Goal: Transaction & Acquisition: Purchase product/service

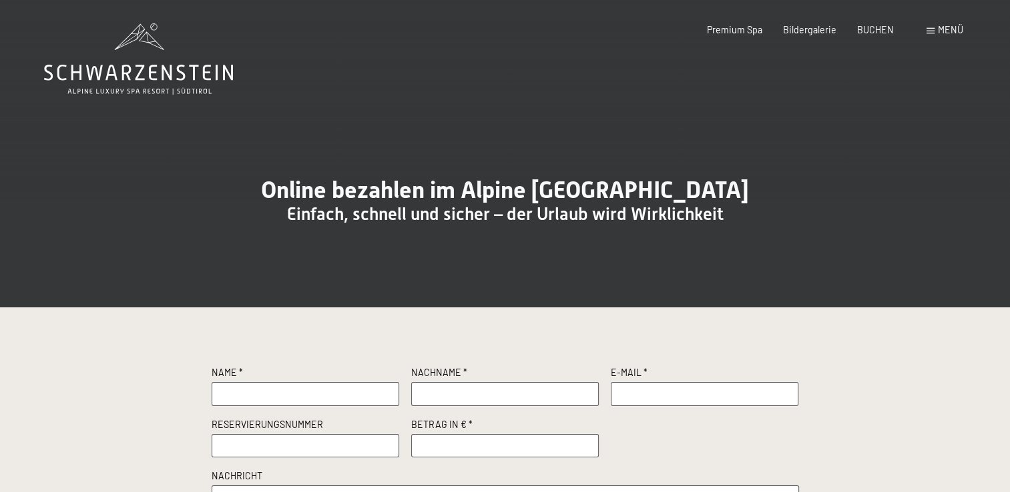
click at [230, 406] on input "text" at bounding box center [306, 394] width 188 height 24
type input "[PERSON_NAME]"
type input "Oberhaensli"
type input "[PERSON_NAME][EMAIL_ADDRESS][DOMAIN_NAME]"
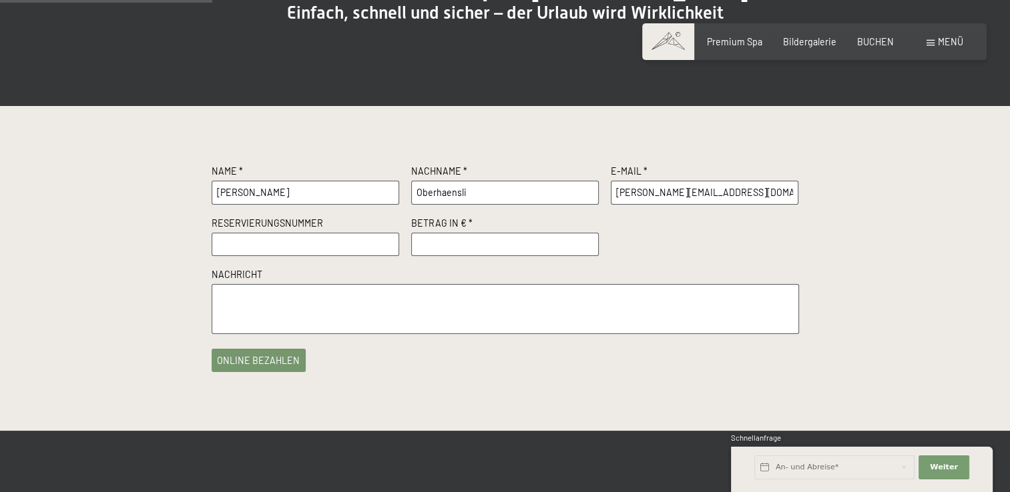
scroll to position [267, 0]
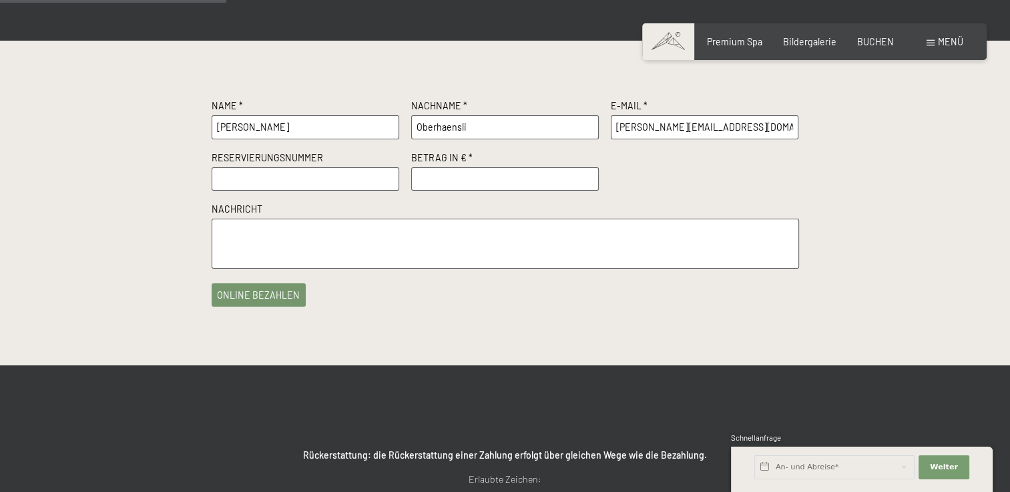
click at [250, 192] on input "text" at bounding box center [306, 180] width 188 height 24
click at [448, 192] on input "number" at bounding box center [505, 180] width 188 height 24
type input "255.75"
click at [246, 251] on textarea at bounding box center [505, 244] width 587 height 50
click at [244, 266] on textarea at bounding box center [505, 244] width 587 height 50
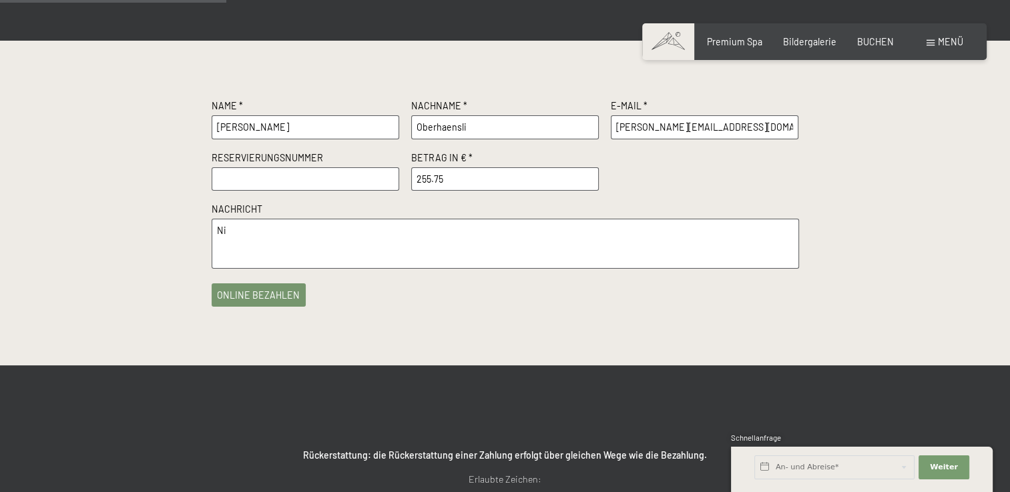
type textarea "N"
click at [339, 259] on textarea "Offene Rechnung mit Rechnunsstellung an" at bounding box center [505, 244] width 587 height 50
click at [410, 260] on textarea "Offene Rechnung mit Rechnungsstellung an" at bounding box center [505, 244] width 587 height 50
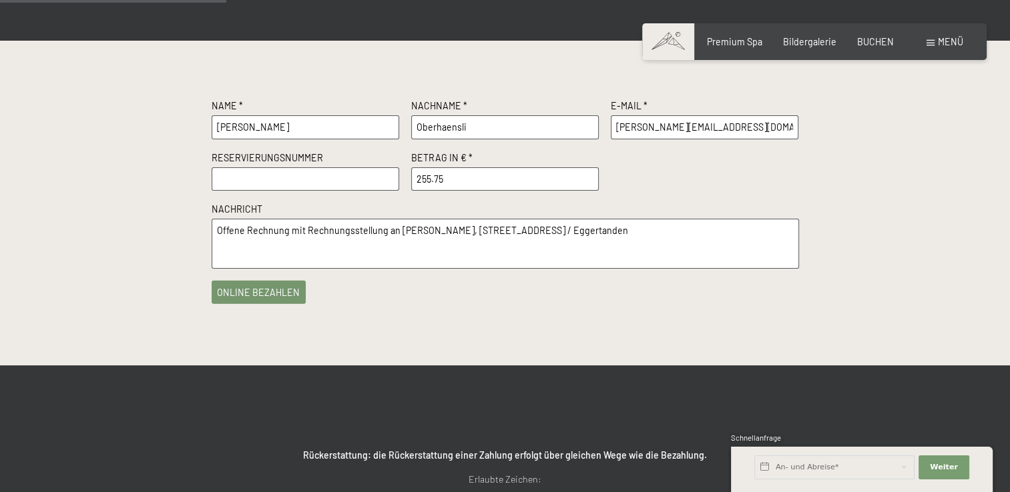
type textarea "Offene Rechnung mit Rechnungsstellung an [PERSON_NAME], [STREET_ADDRESS] / Egge…"
click at [262, 304] on button "online bezahlen" at bounding box center [259, 292] width 95 height 23
